Goal: Task Accomplishment & Management: Manage account settings

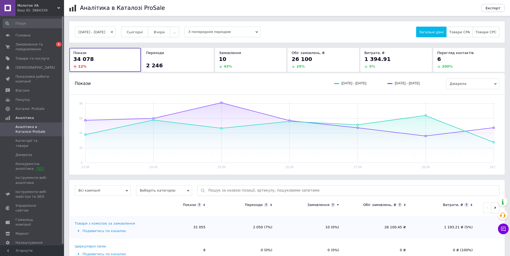
click at [146, 29] on button "Сьогодні" at bounding box center [134, 32] width 27 height 11
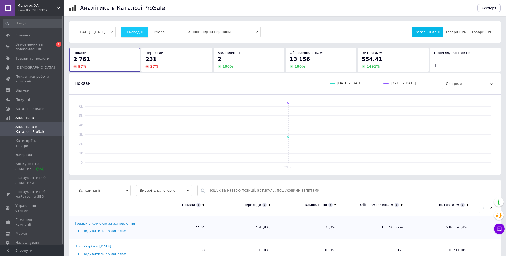
click at [143, 32] on span "Сьогодні" at bounding box center [135, 32] width 16 height 4
click at [29, 43] on span "Замовлення та повідомлення" at bounding box center [32, 47] width 34 height 10
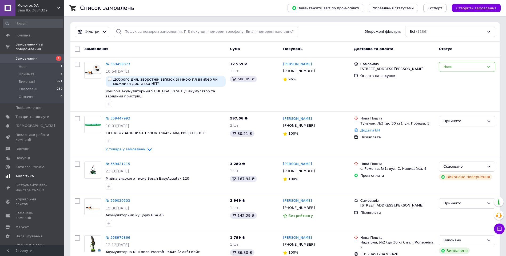
click at [23, 174] on span "Аналітика" at bounding box center [24, 176] width 18 height 5
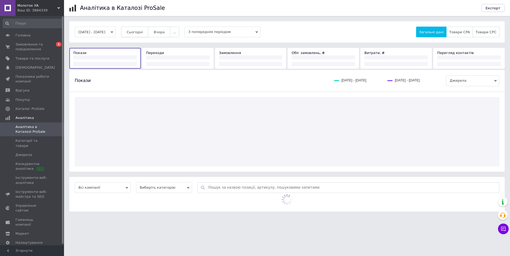
click at [143, 34] on span "Сьогодні" at bounding box center [135, 32] width 16 height 4
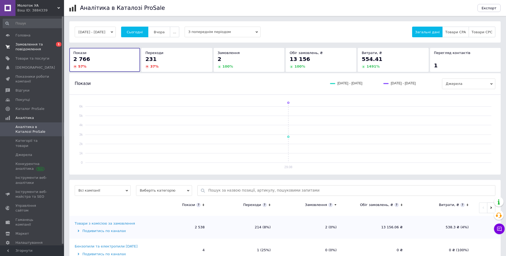
click at [18, 45] on span "Замовлення та повідомлення" at bounding box center [32, 47] width 34 height 10
